Goal: Information Seeking & Learning: Learn about a topic

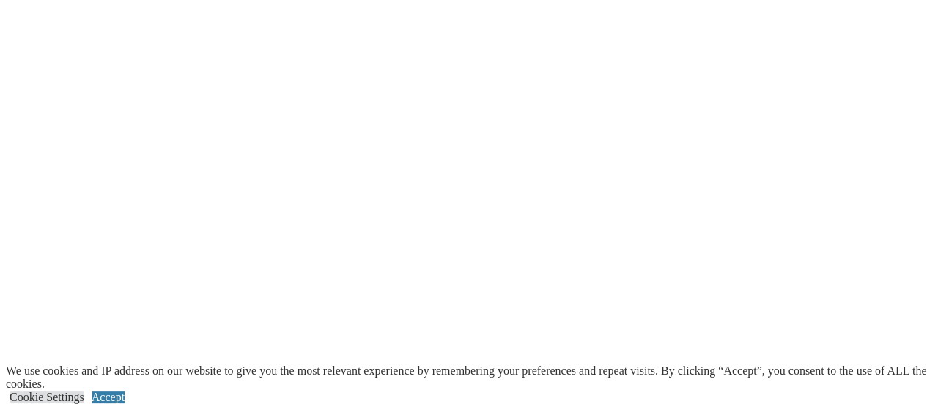
scroll to position [2998, 0]
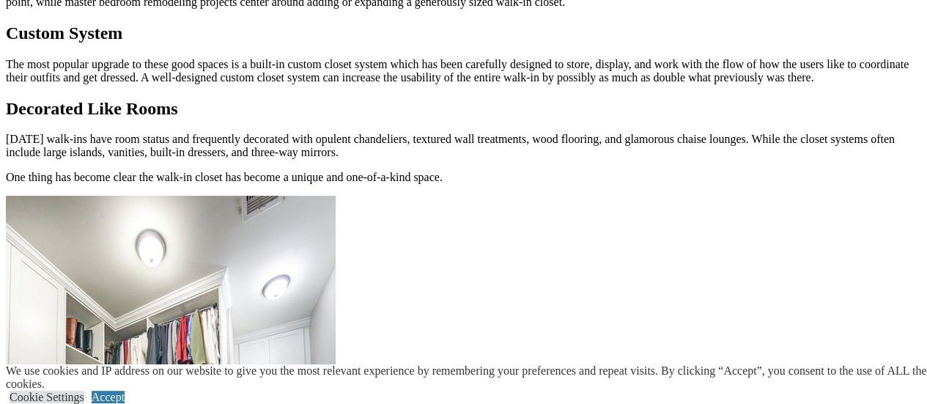
scroll to position [1729, 0]
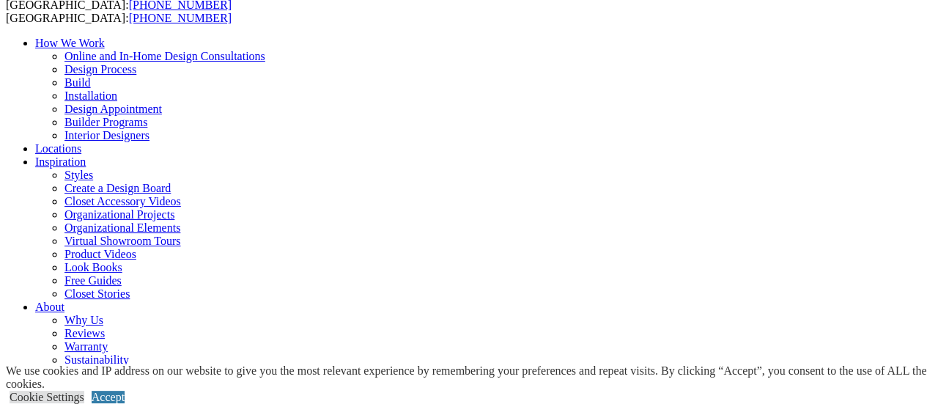
scroll to position [234, 0]
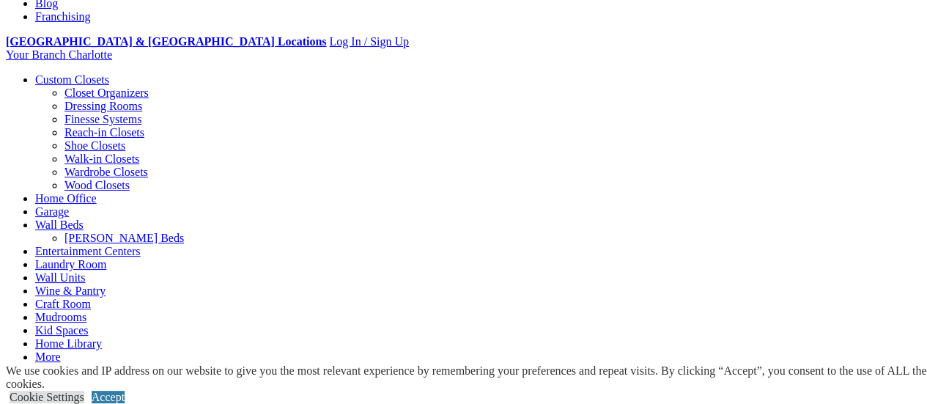
scroll to position [560, 0]
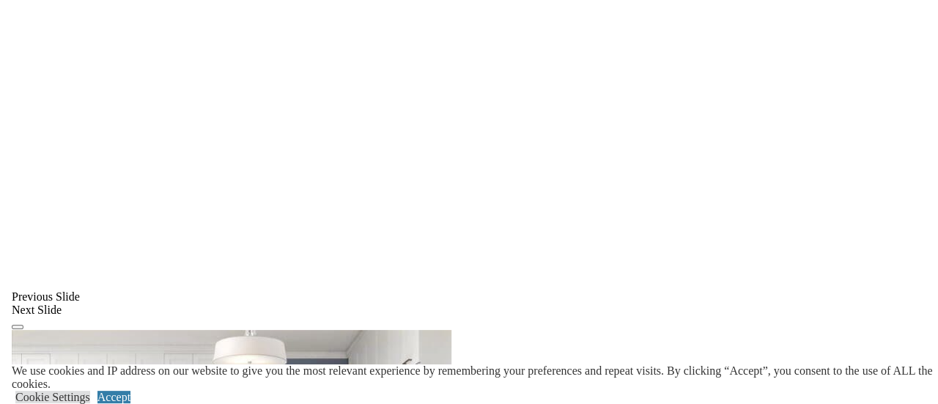
scroll to position [1058, 0]
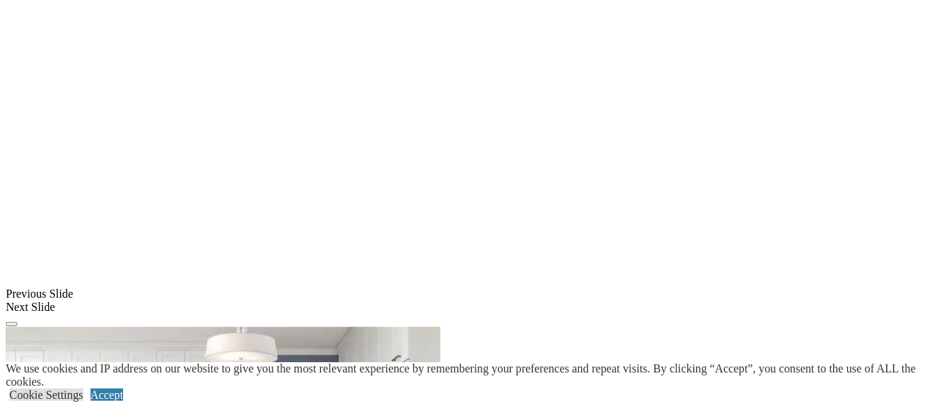
scroll to position [1417, 0]
